Goal: Task Accomplishment & Management: Manage account settings

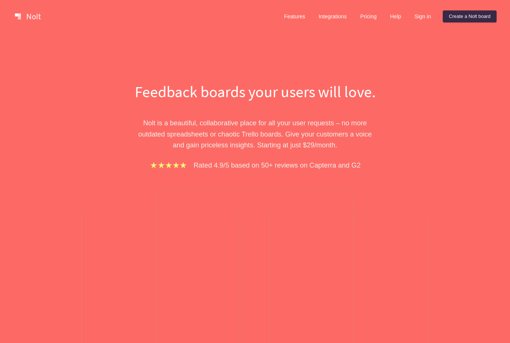
click at [393, 16] on link "Help" at bounding box center [395, 16] width 23 height 12
click at [417, 14] on link "Sign in" at bounding box center [423, 16] width 28 height 12
click at [429, 13] on link "Sign in" at bounding box center [423, 16] width 28 height 12
click at [419, 18] on link "Sign in" at bounding box center [423, 16] width 28 height 12
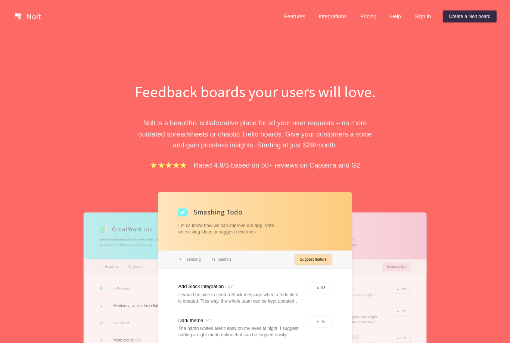
click at [426, 15] on link "Sign in" at bounding box center [423, 16] width 28 height 12
click at [418, 13] on link "Sign in" at bounding box center [423, 16] width 28 height 12
